Goal: Check status: Check status

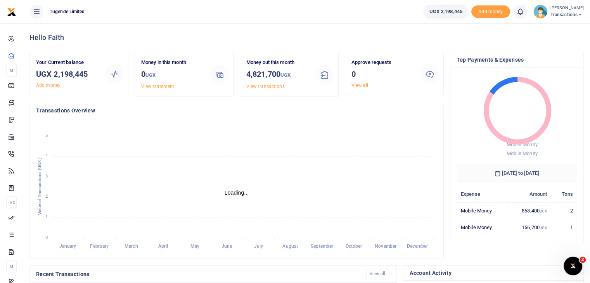
scroll to position [6, 6]
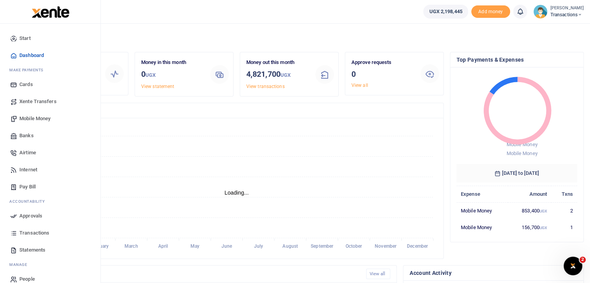
click at [28, 249] on span "Statements" at bounding box center [32, 250] width 26 height 8
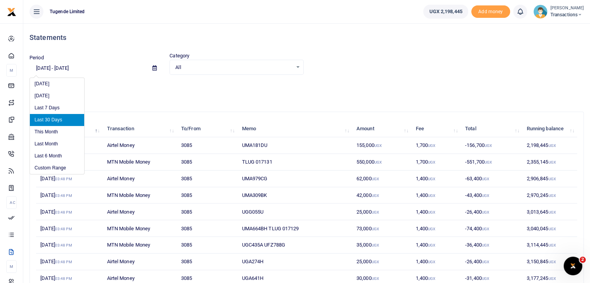
click at [90, 65] on input "[DATE] - [DATE]" at bounding box center [88, 68] width 117 height 13
click at [43, 142] on li "Last Month" at bounding box center [57, 144] width 54 height 12
type input "[DATE] - [DATE]"
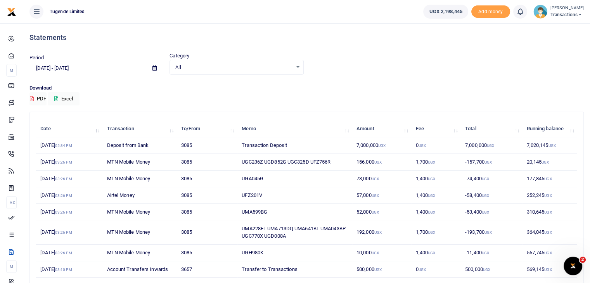
click at [541, 12] on img at bounding box center [541, 12] width 14 height 14
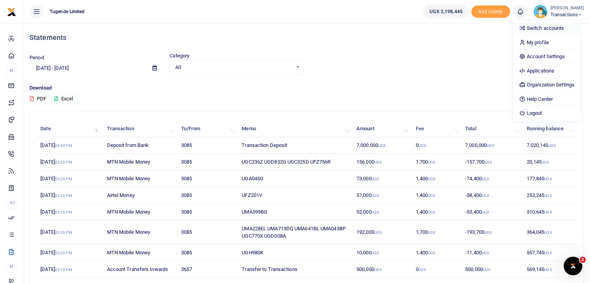
click at [540, 28] on link "Switch accounts" at bounding box center [547, 28] width 68 height 11
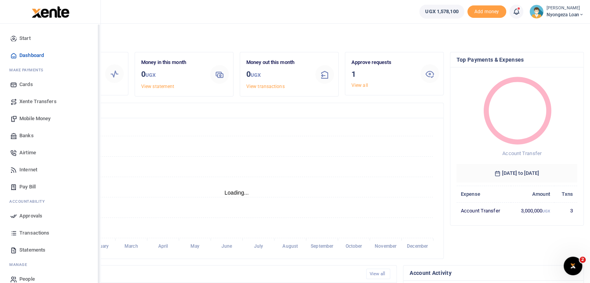
scroll to position [6, 6]
click at [26, 250] on span "Statements" at bounding box center [32, 250] width 26 height 8
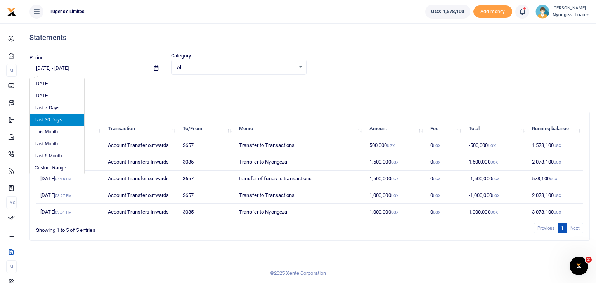
click at [70, 65] on input "09/04/2025 - 10/03/2025" at bounding box center [89, 68] width 118 height 13
click at [51, 142] on li "Last Month" at bounding box center [57, 144] width 54 height 12
type input "09/01/2025 - 09/30/2025"
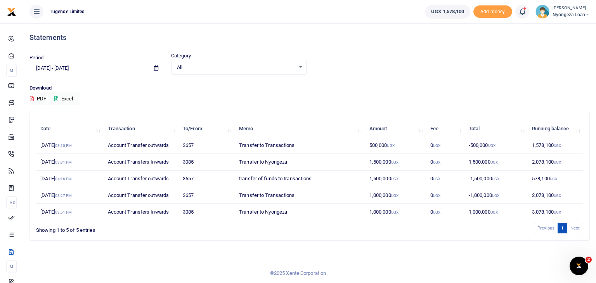
click at [547, 16] on img at bounding box center [543, 12] width 14 height 14
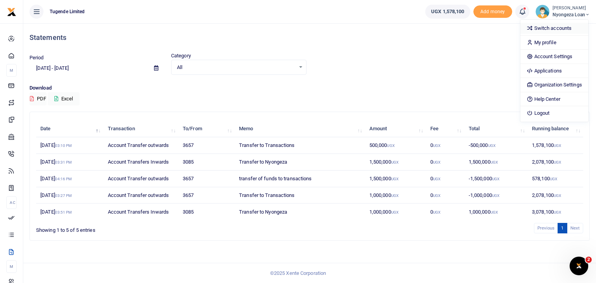
click at [547, 29] on link "Switch accounts" at bounding box center [555, 28] width 68 height 11
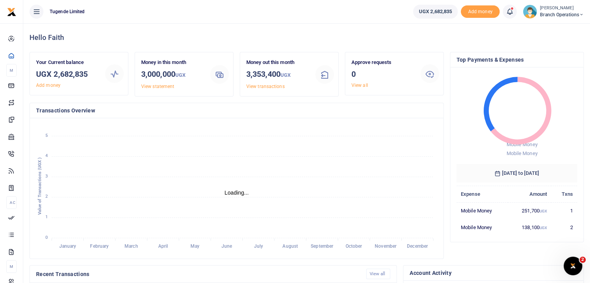
scroll to position [6, 6]
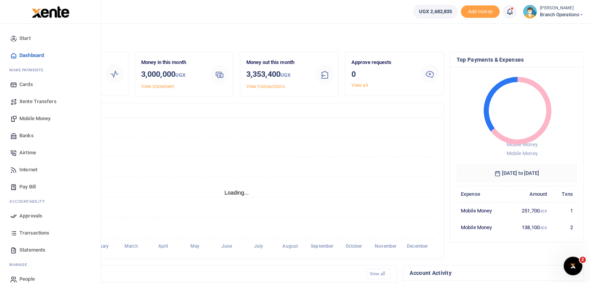
click at [28, 248] on span "Statements" at bounding box center [32, 250] width 26 height 8
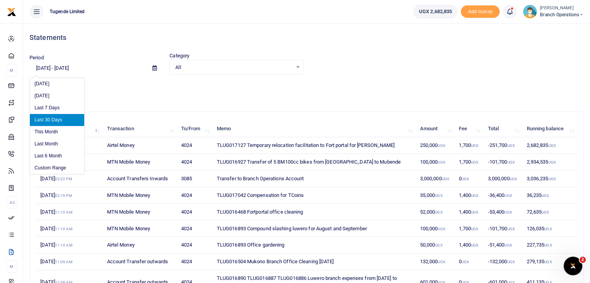
click at [64, 68] on input "[DATE] - [DATE]" at bounding box center [88, 68] width 117 height 13
click at [54, 146] on li "Last Month" at bounding box center [57, 144] width 54 height 12
type input "[DATE] - [DATE]"
